Goal: Transaction & Acquisition: Purchase product/service

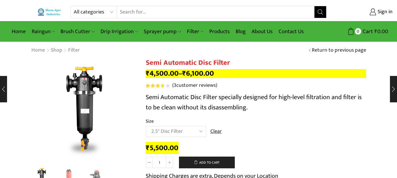
select select "2.5" Disc Filter"
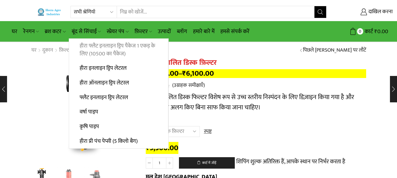
click at [124, 47] on font "हीरा फ्लैट इनलाइन ड्रिप पैकेज 1 एकड़ के लिए (10500 का पैकेज)" at bounding box center [118, 49] width 76 height 17
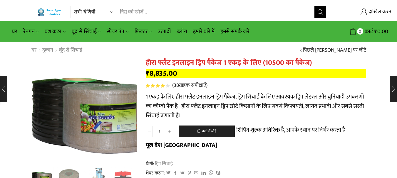
click at [83, 121] on img "1 / 10" at bounding box center [91, 117] width 148 height 148
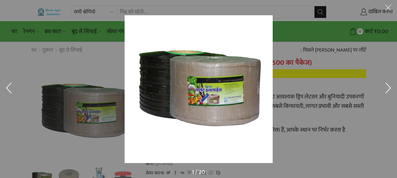
click at [390, 91] on button at bounding box center [388, 89] width 18 height 29
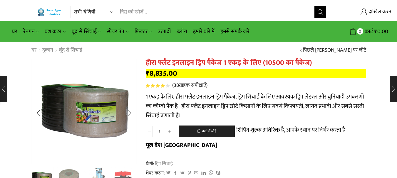
drag, startPoint x: 242, startPoint y: 89, endPoint x: 130, endPoint y: 109, distance: 114.0
drag, startPoint x: 130, startPoint y: 109, endPoint x: 130, endPoint y: 112, distance: 3.0
click at [128, 114] on div "अगली स्लाइड" at bounding box center [129, 113] width 15 height 15
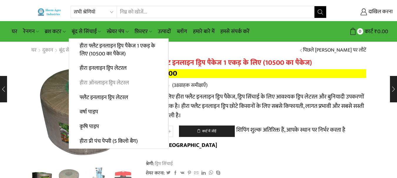
click at [106, 84] on font "हीरा ऑनलाइन ड्रिप लेटरल" at bounding box center [104, 82] width 49 height 9
